Goal: Find specific page/section: Find specific page/section

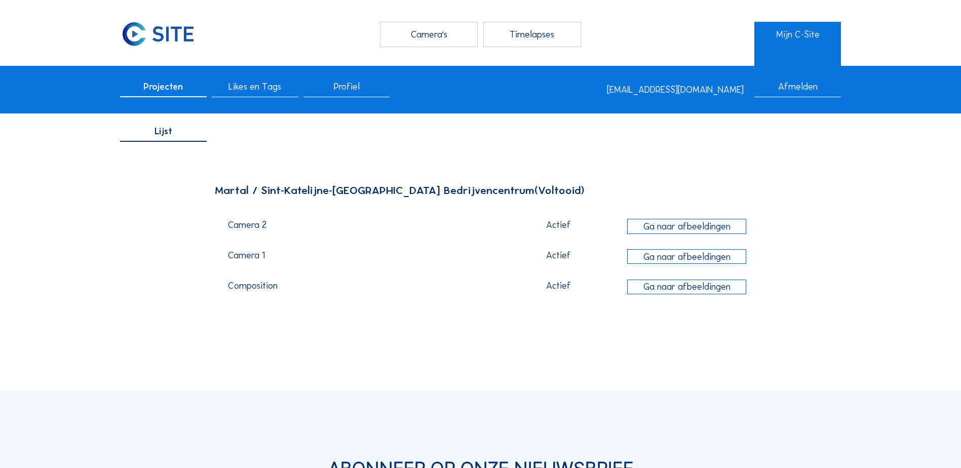
click at [665, 258] on div "Ga naar afbeeldingen" at bounding box center [686, 256] width 119 height 15
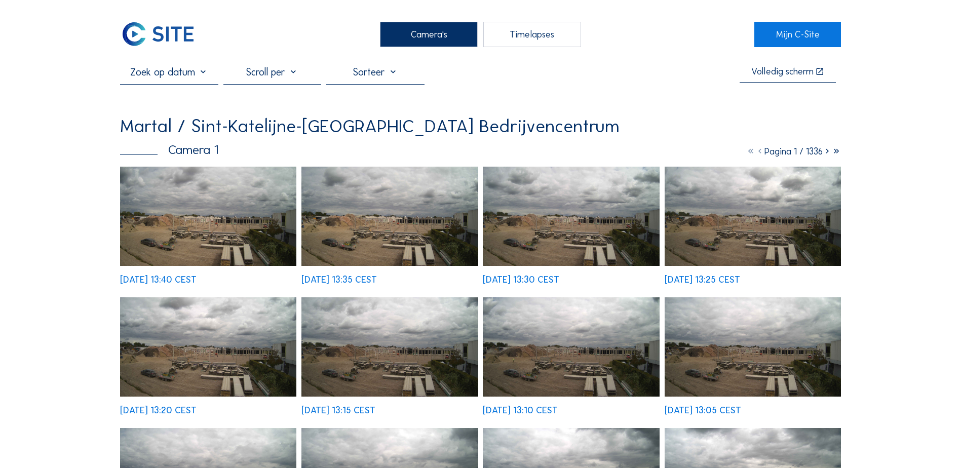
click at [229, 237] on img at bounding box center [208, 216] width 176 height 99
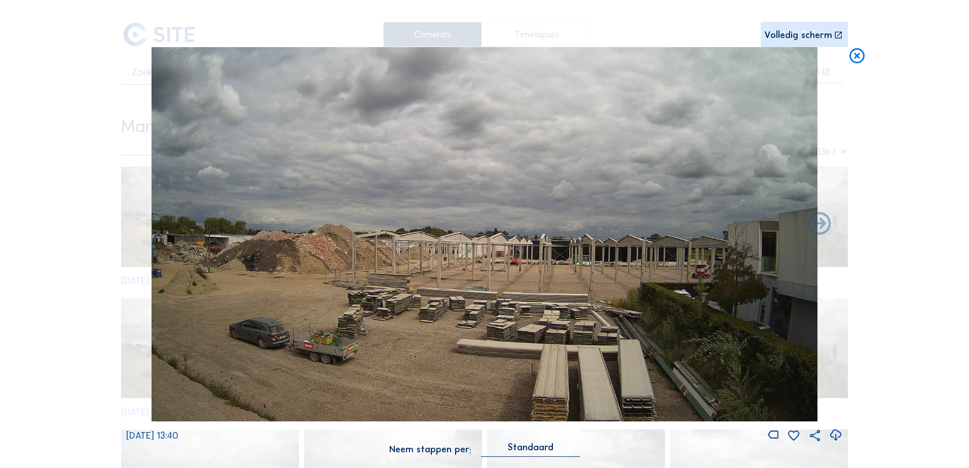
click at [858, 57] on icon at bounding box center [856, 56] width 18 height 19
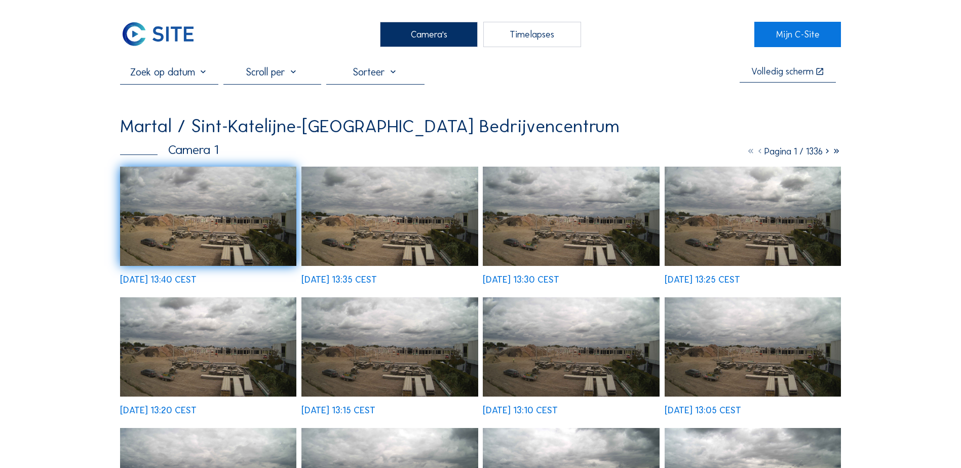
click at [216, 231] on img at bounding box center [208, 216] width 176 height 99
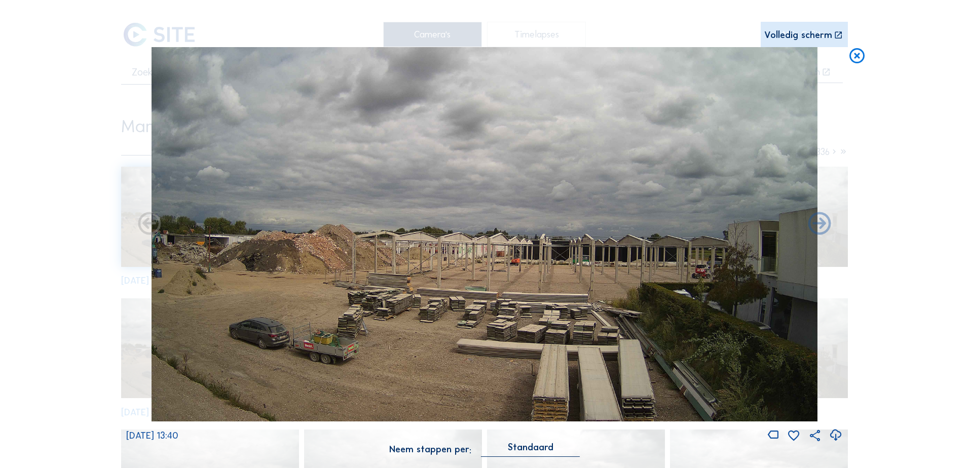
click at [835, 436] on icon at bounding box center [836, 435] width 14 height 17
drag, startPoint x: 858, startPoint y: 58, endPoint x: 857, endPoint y: 85, distance: 26.9
click at [858, 58] on icon at bounding box center [856, 56] width 18 height 19
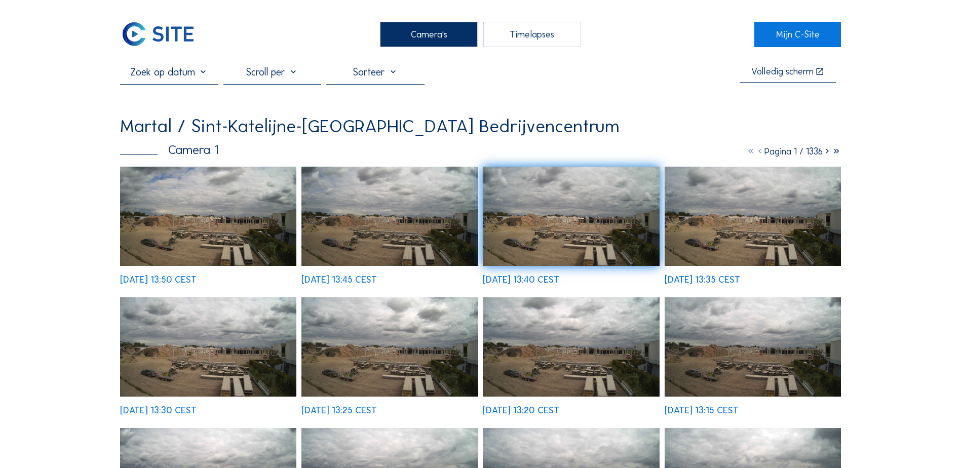
click at [198, 74] on input "text" at bounding box center [169, 72] width 98 height 12
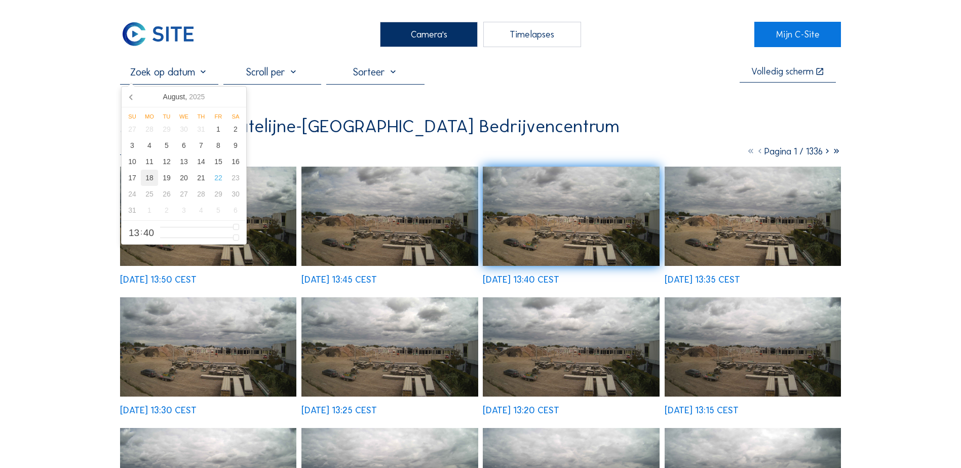
drag, startPoint x: 151, startPoint y: 179, endPoint x: 159, endPoint y: 181, distance: 8.0
click at [152, 179] on div "18" at bounding box center [149, 178] width 17 height 16
type input "[DATE] 13:40"
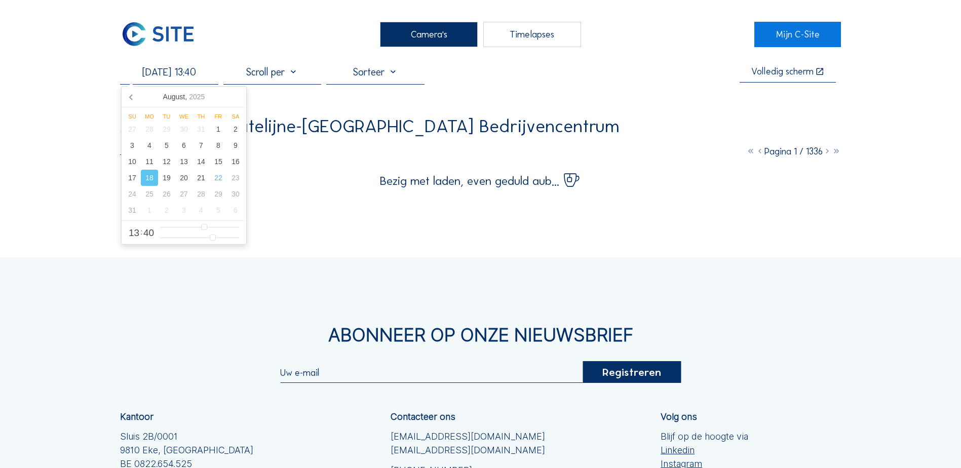
click at [538, 98] on div "[DATE] 13:40 Volledig scherm Martal / Sint-Katelijne-Waver Martal Bedrijvencent…" at bounding box center [480, 127] width 721 height 122
